Goal: Task Accomplishment & Management: Complete application form

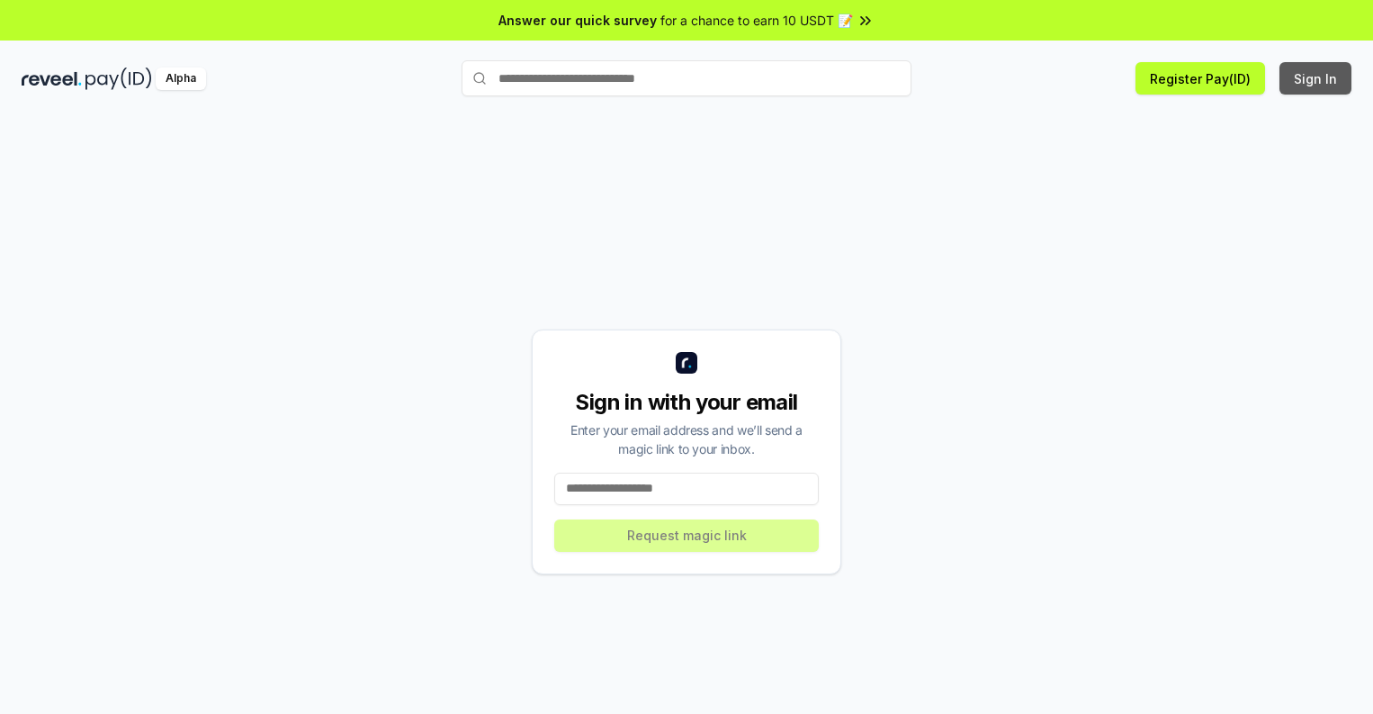
click at [1316, 78] on button "Sign In" at bounding box center [1316, 78] width 72 height 32
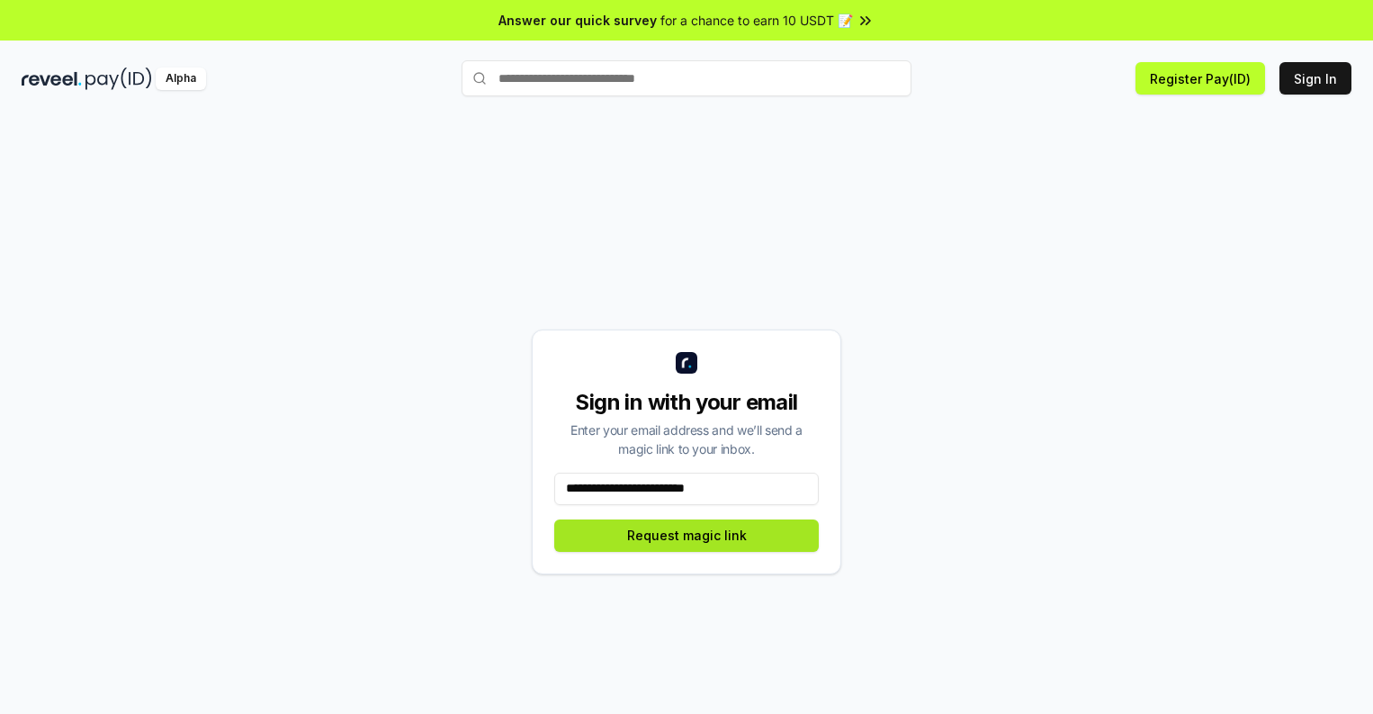
type input "**********"
click at [687, 534] on button "Request magic link" at bounding box center [686, 535] width 265 height 32
